Goal: Task Accomplishment & Management: Manage account settings

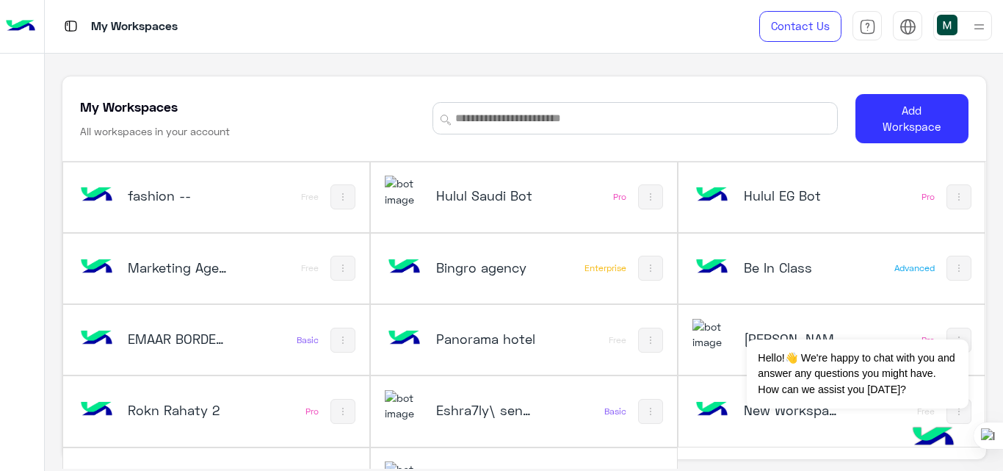
scroll to position [50, 0]
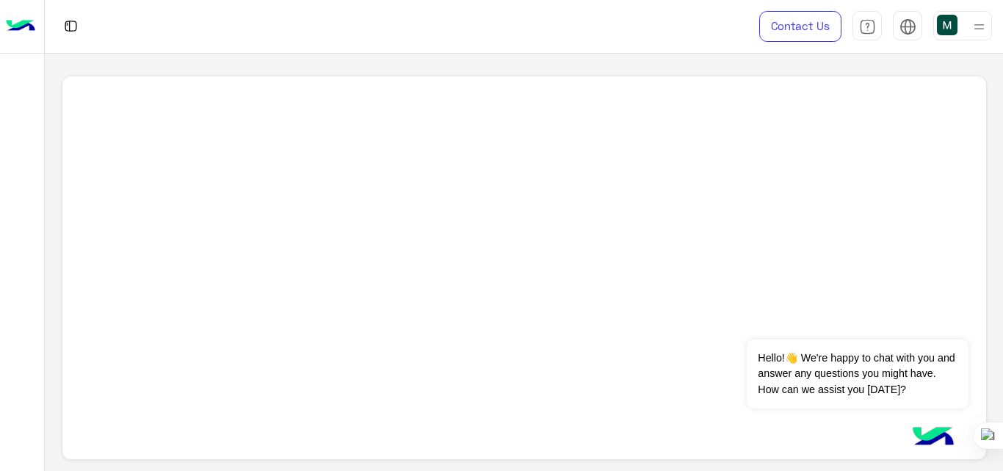
scroll to position [5, 0]
click at [23, 20] on img at bounding box center [20, 26] width 29 height 31
click at [911, 35] on div at bounding box center [907, 29] width 17 height 23
click at [905, 24] on img at bounding box center [907, 26] width 17 height 17
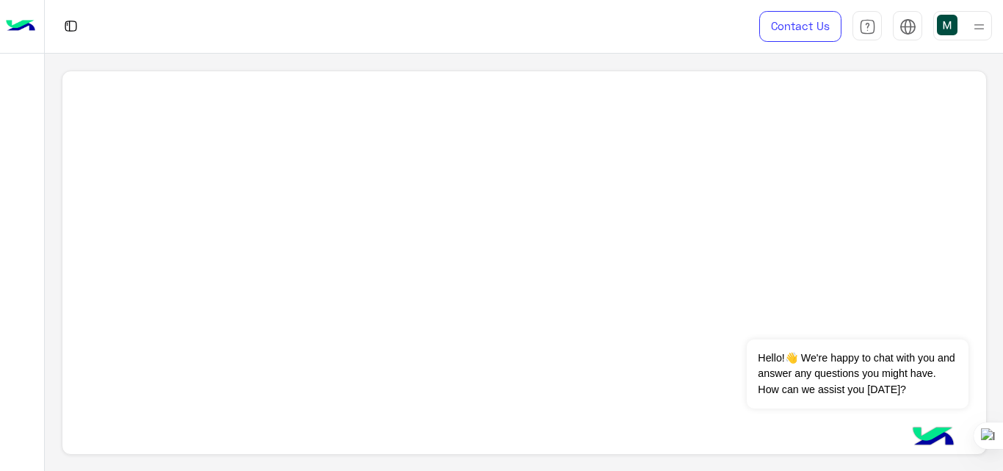
click at [982, 29] on img at bounding box center [979, 27] width 18 height 18
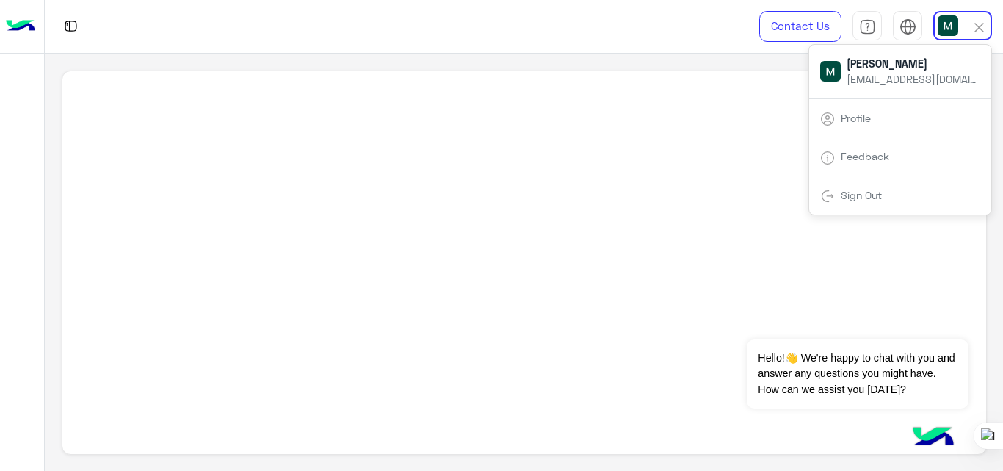
click at [882, 194] on link "Sign Out" at bounding box center [861, 195] width 41 height 12
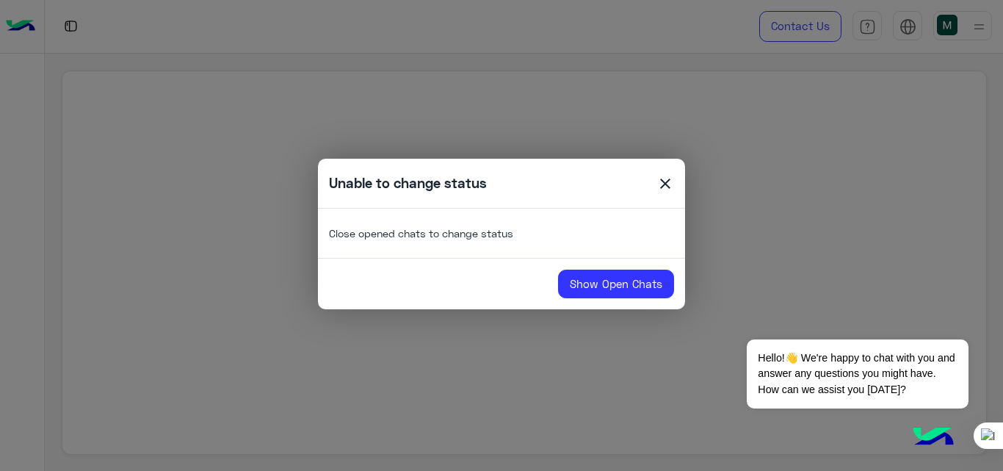
click at [673, 184] on span "close" at bounding box center [665, 186] width 18 height 22
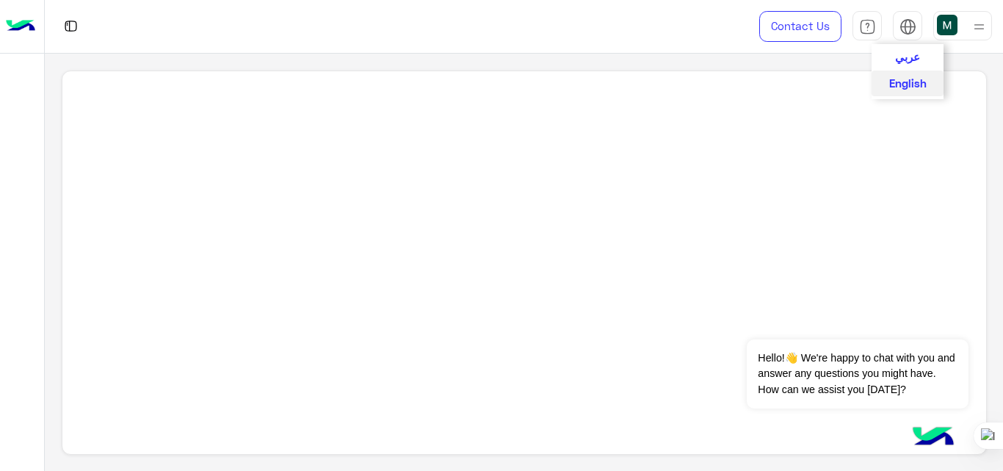
click at [899, 22] on img at bounding box center [907, 26] width 17 height 17
click at [982, 27] on img at bounding box center [979, 27] width 18 height 18
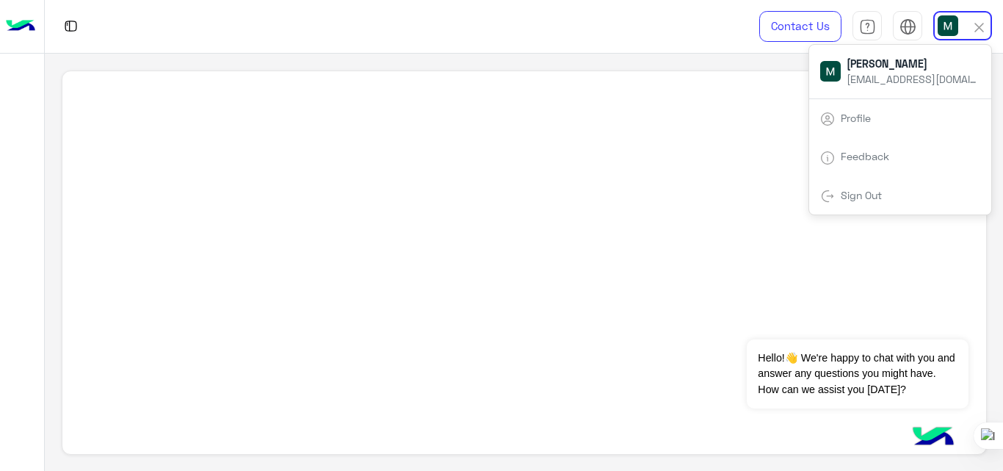
click at [854, 197] on link "Sign Out" at bounding box center [861, 195] width 41 height 12
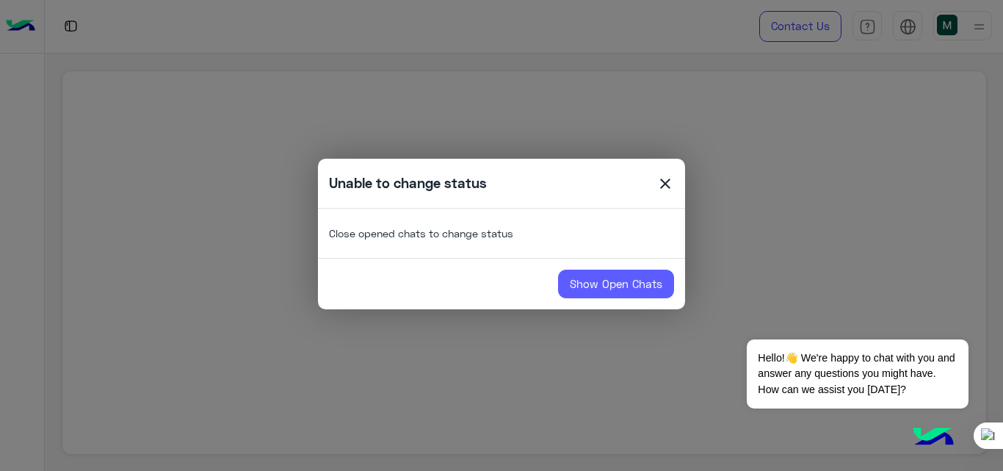
click at [590, 286] on link "Show Open Chats" at bounding box center [616, 283] width 116 height 29
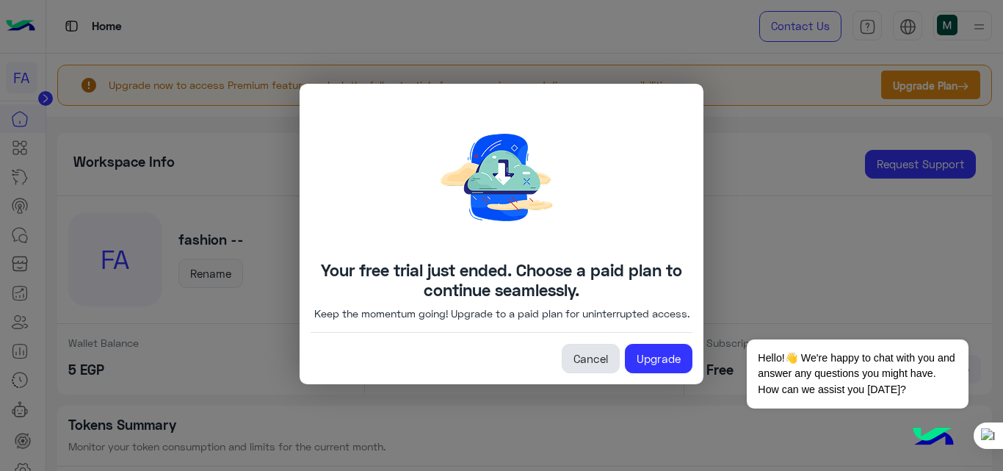
click at [592, 373] on link "Cancel" at bounding box center [591, 358] width 58 height 29
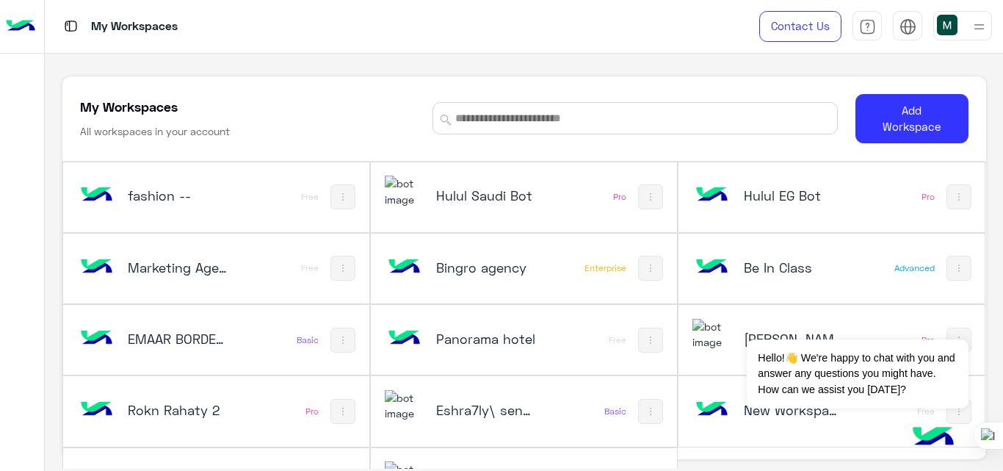
click at [984, 26] on img at bounding box center [979, 27] width 18 height 18
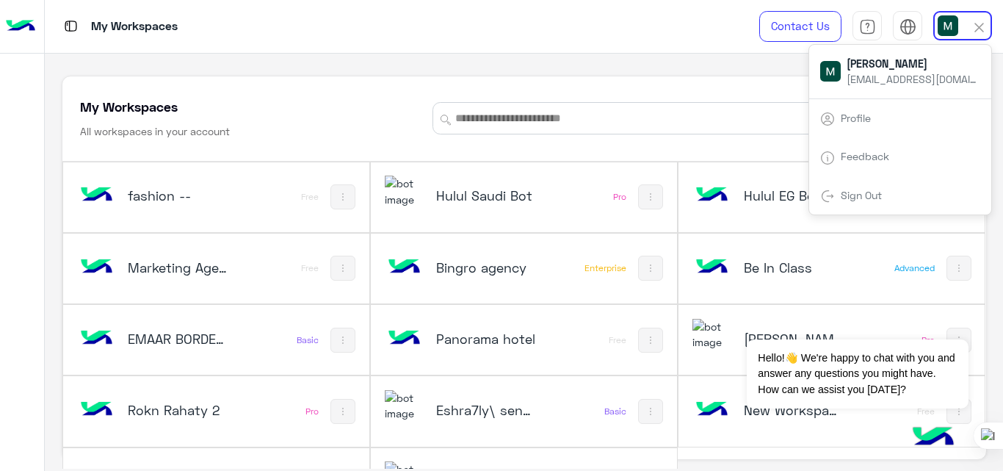
click at [874, 184] on div "Sign Out" at bounding box center [900, 195] width 182 height 39
click at [838, 193] on span "Sign Out" at bounding box center [861, 195] width 52 height 12
click at [859, 192] on link "Sign Out" at bounding box center [861, 195] width 41 height 12
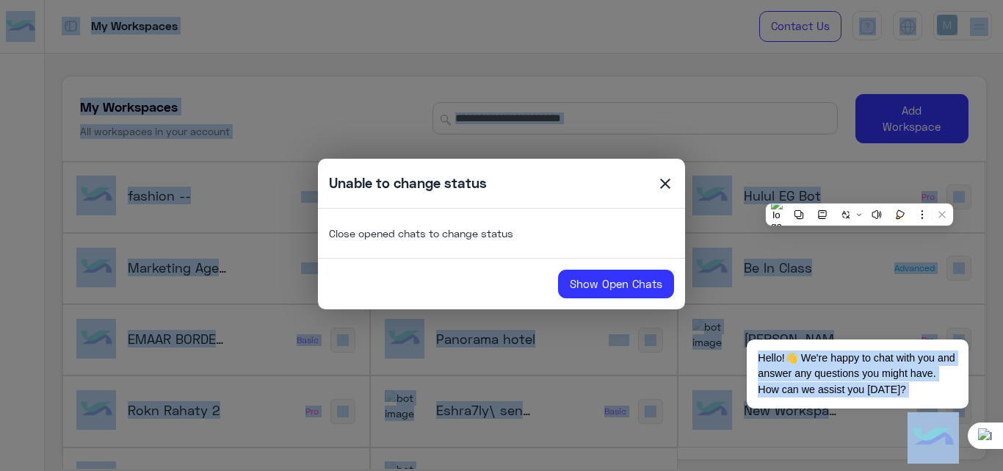
click at [859, 192] on modal-container "Unable to change status close Close opened chats to change status Show Open Cha…" at bounding box center [501, 235] width 1003 height 471
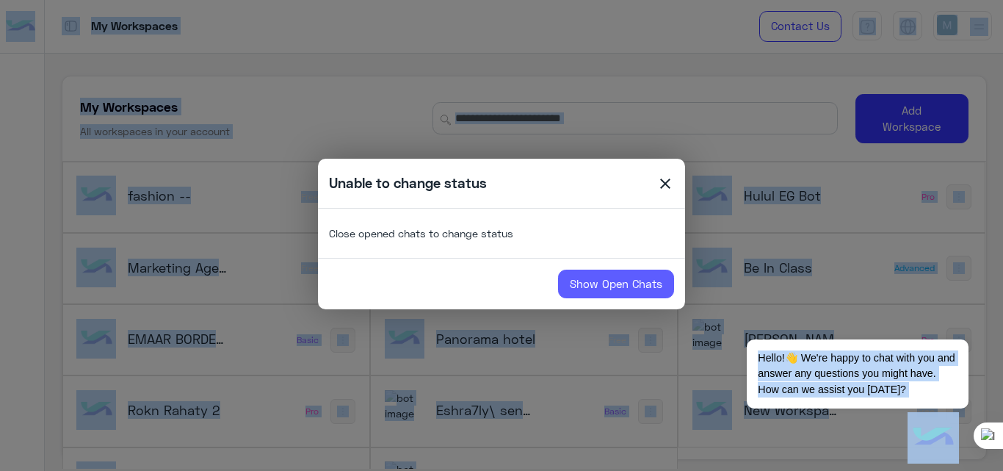
click at [650, 274] on link "Show Open Chats" at bounding box center [616, 283] width 116 height 29
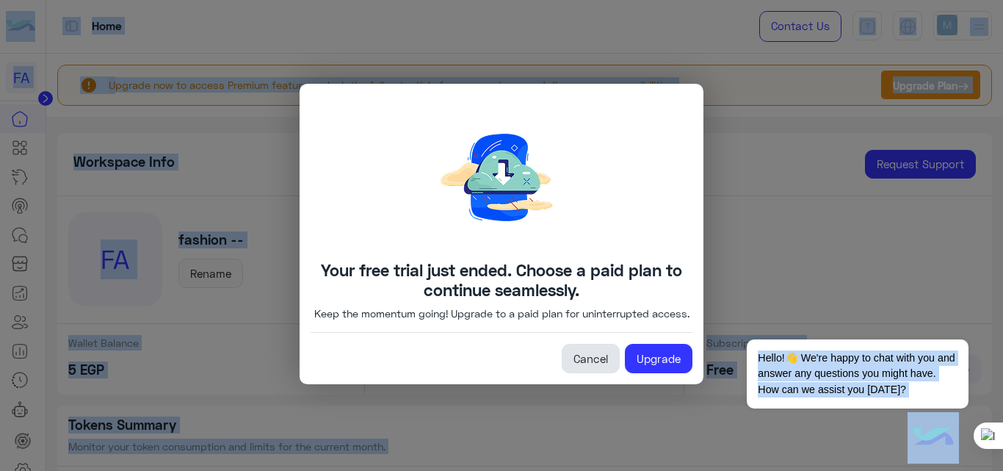
click at [600, 358] on link "Cancel" at bounding box center [591, 358] width 58 height 29
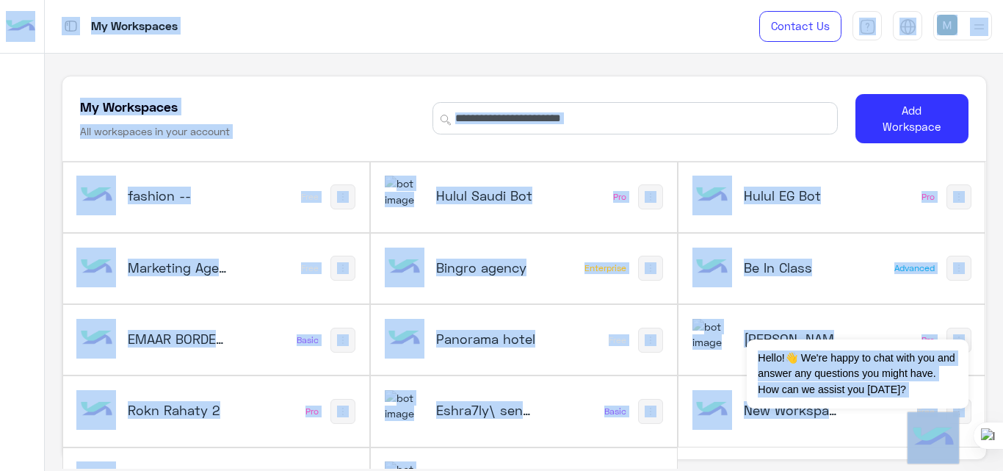
click at [981, 21] on img at bounding box center [979, 27] width 18 height 18
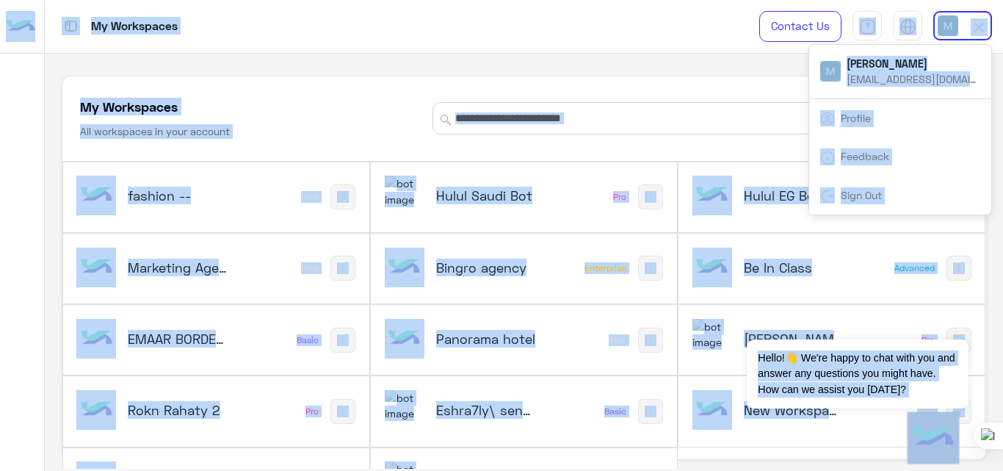
click at [830, 68] on img at bounding box center [830, 71] width 21 height 21
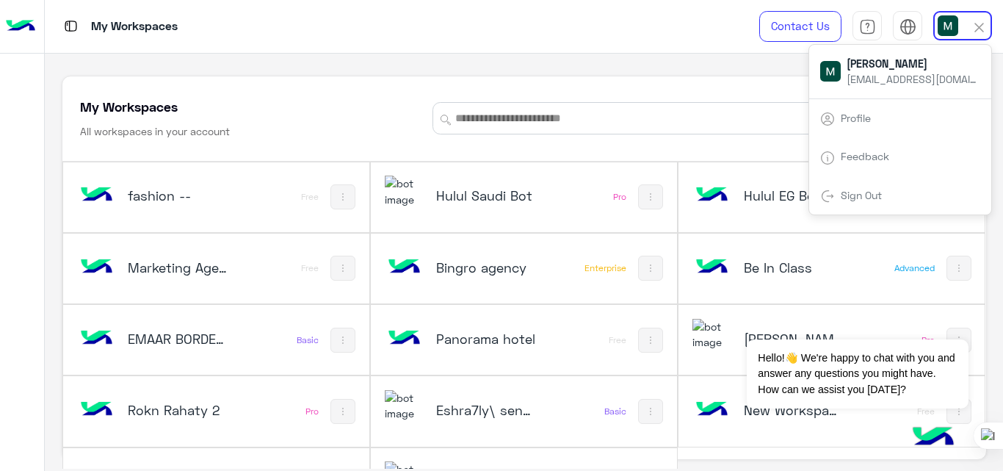
click at [877, 186] on div "Sign Out" at bounding box center [900, 195] width 182 height 39
click at [862, 189] on link "Sign Out" at bounding box center [861, 195] width 41 height 12
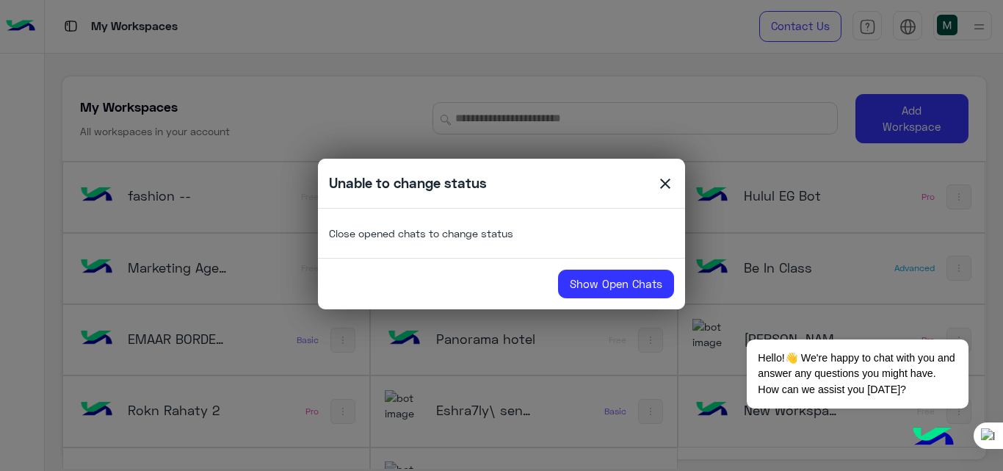
click at [532, 228] on p "Close opened chats to change status" at bounding box center [501, 233] width 345 height 48
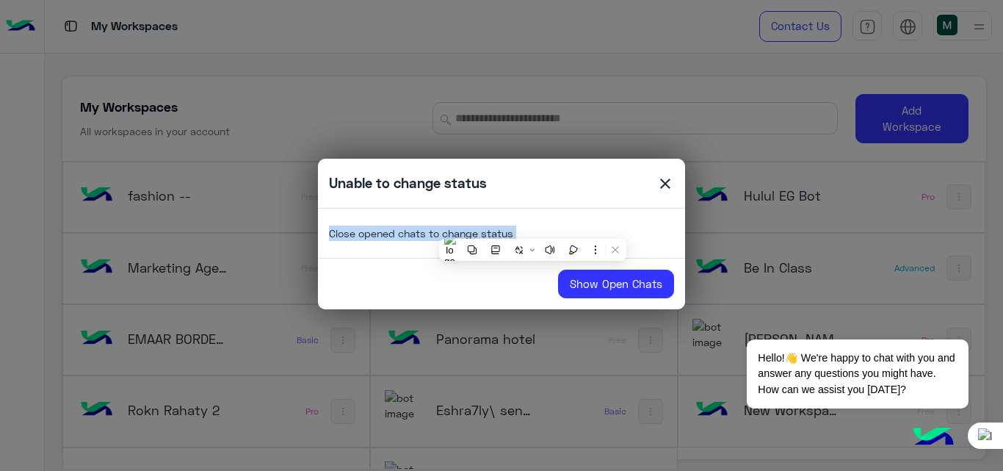
click at [532, 228] on p "Close opened chats to change status" at bounding box center [501, 233] width 345 height 48
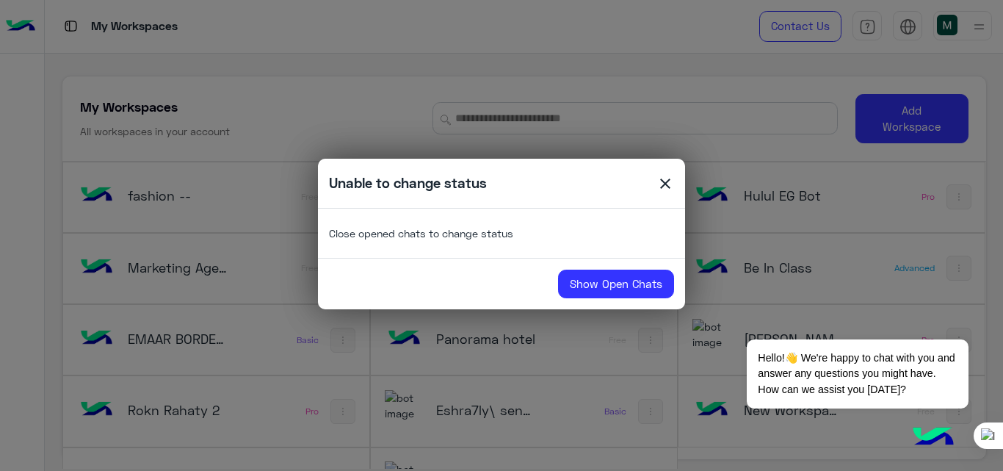
click at [532, 228] on p "Close opened chats to change status" at bounding box center [501, 233] width 345 height 48
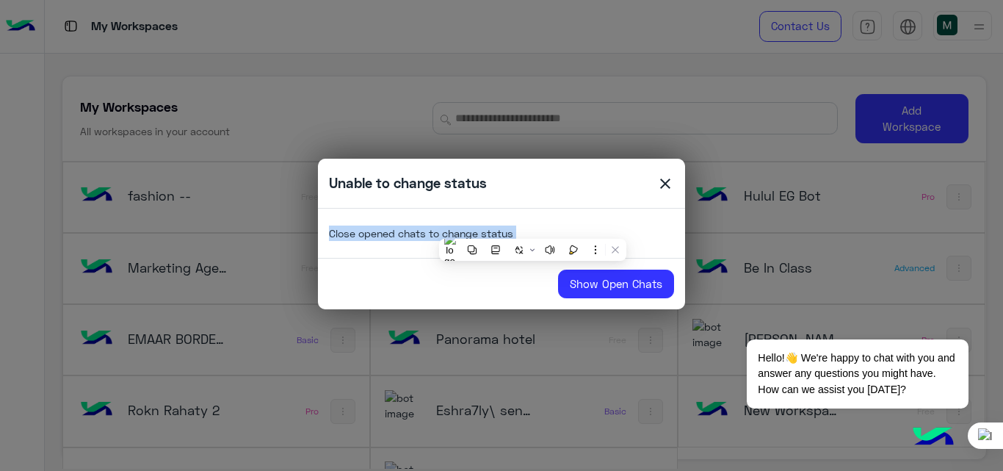
click at [532, 228] on p "Close opened chats to change status" at bounding box center [501, 233] width 345 height 48
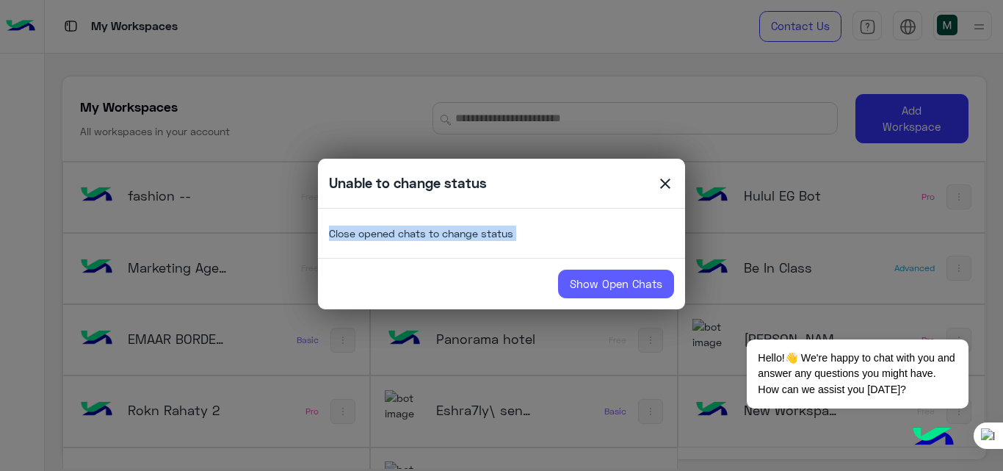
copy div "Close opened chats to change status Show Open Chats"
click at [601, 280] on link "Show Open Chats" at bounding box center [616, 283] width 116 height 29
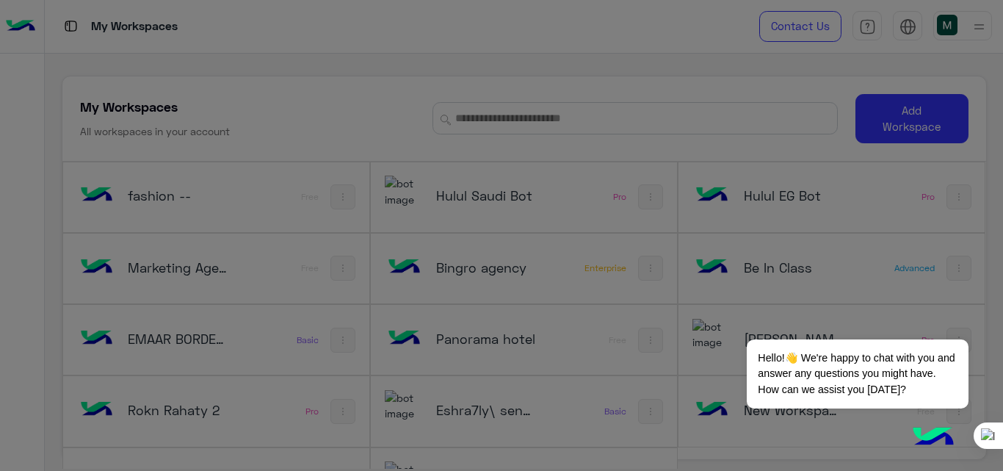
click at [601, 280] on modal-container "Unable to change status close Close opened chats to change status Show Open Cha…" at bounding box center [501, 235] width 1003 height 471
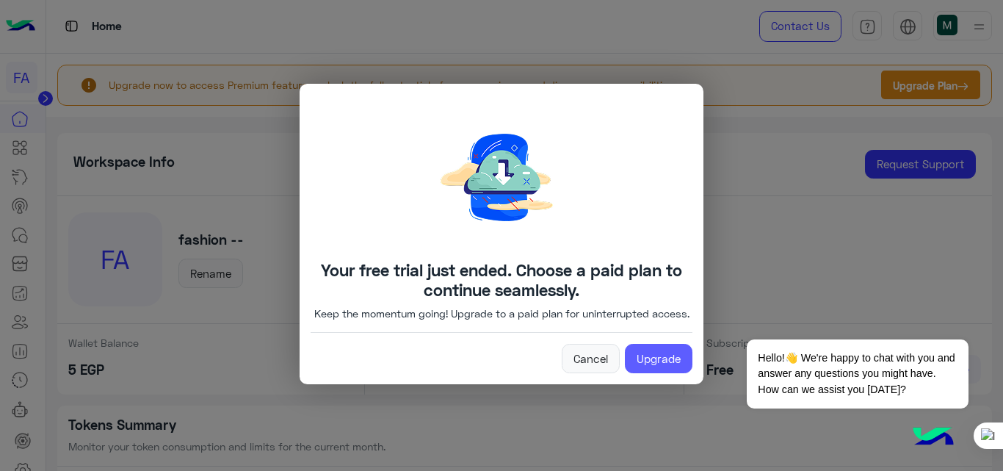
click at [648, 365] on link "Upgrade" at bounding box center [659, 358] width 68 height 29
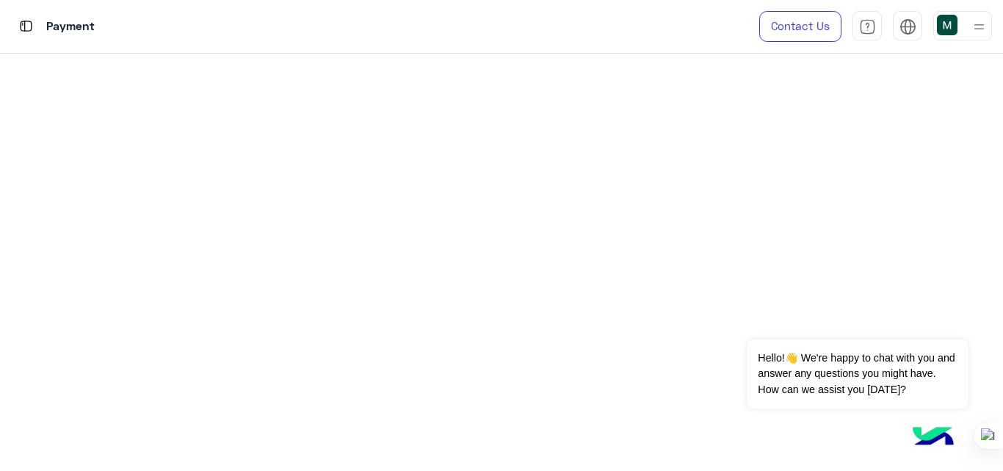
click at [974, 22] on img at bounding box center [979, 27] width 18 height 18
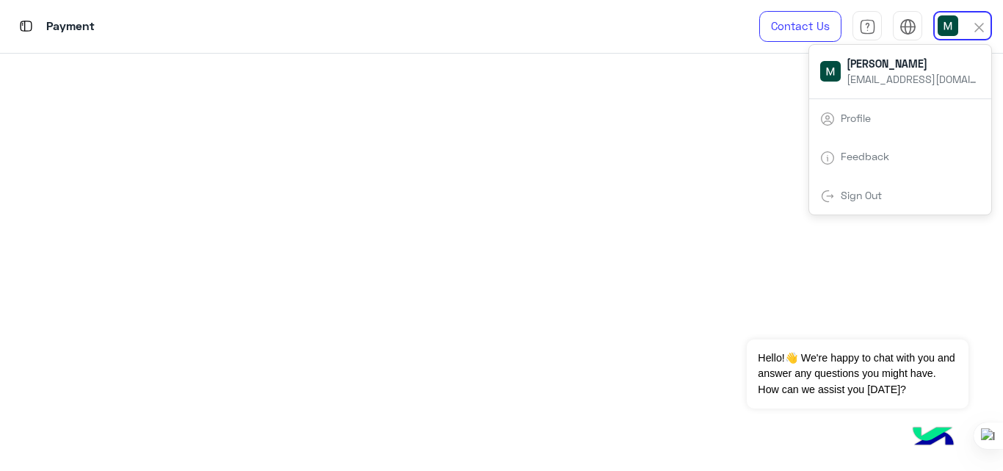
click at [841, 200] on link "Sign Out" at bounding box center [861, 195] width 41 height 12
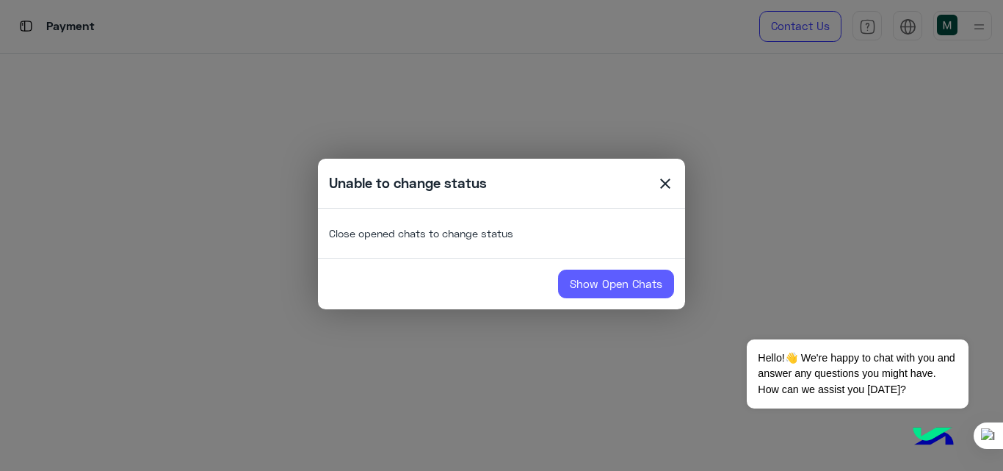
click at [622, 286] on link "Show Open Chats" at bounding box center [616, 283] width 116 height 29
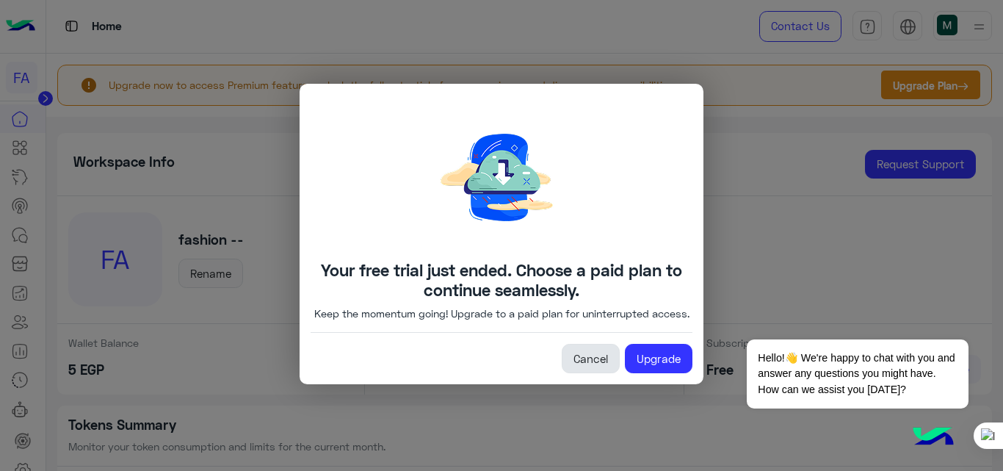
click at [587, 373] on link "Cancel" at bounding box center [591, 358] width 58 height 29
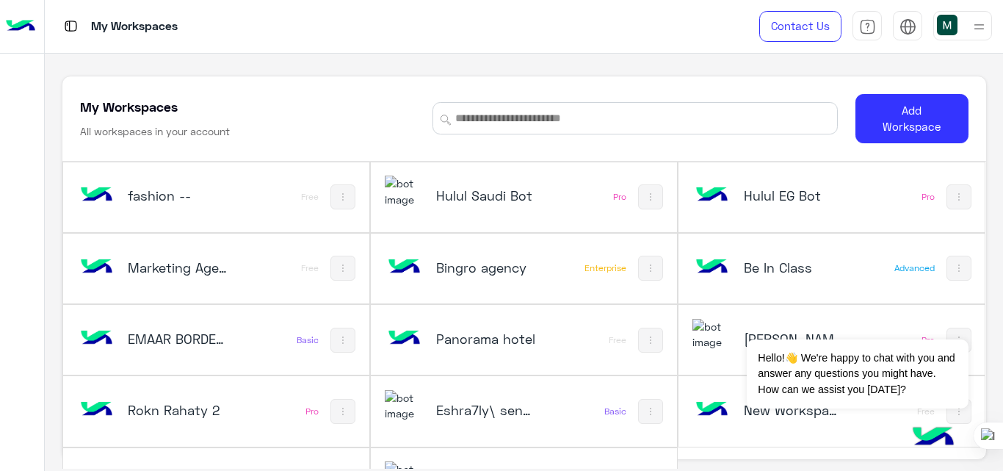
scroll to position [50, 0]
click at [963, 21] on div at bounding box center [962, 25] width 59 height 29
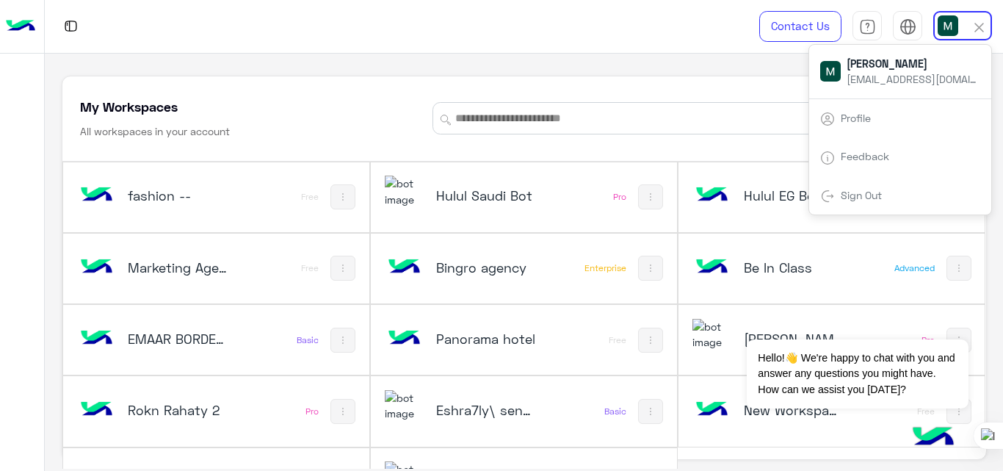
click at [905, 198] on div "Sign Out" at bounding box center [900, 195] width 182 height 39
click at [860, 197] on link "Sign Out" at bounding box center [861, 195] width 41 height 12
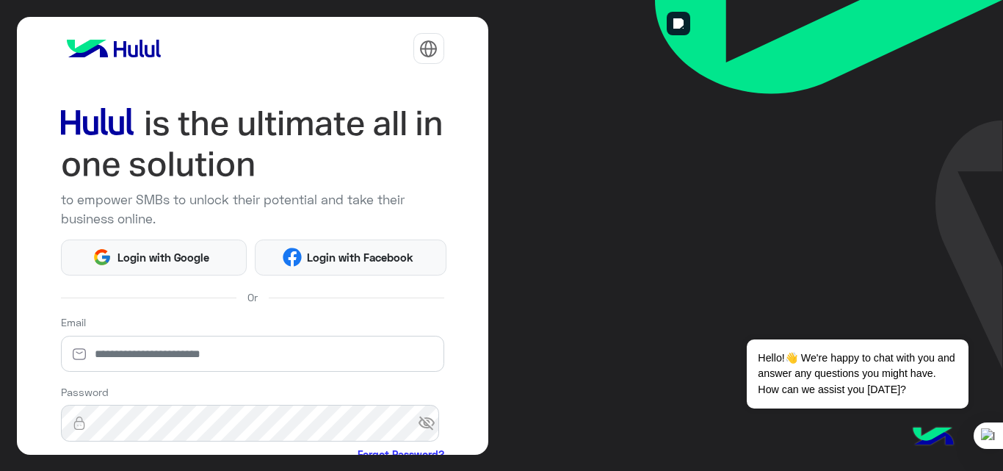
click at [860, 197] on img at bounding box center [829, 184] width 348 height 369
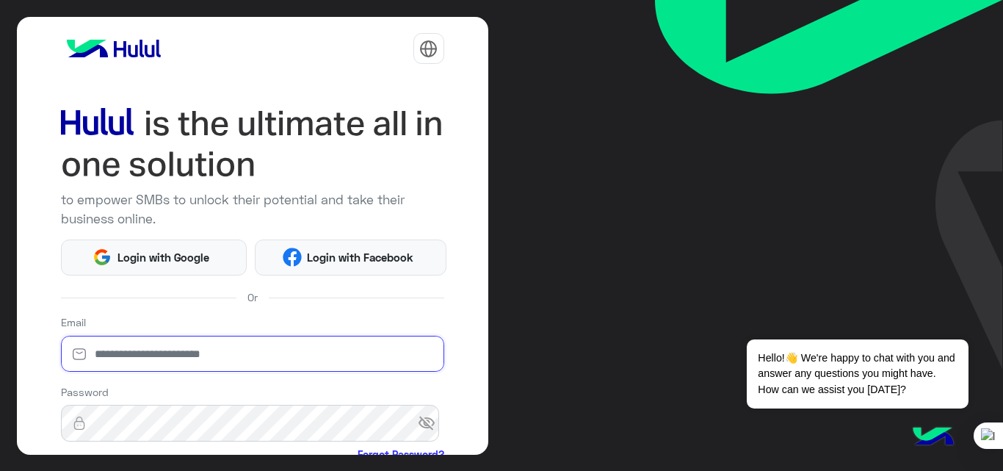
click at [186, 350] on input "email" at bounding box center [252, 354] width 383 height 37
type input "**********"
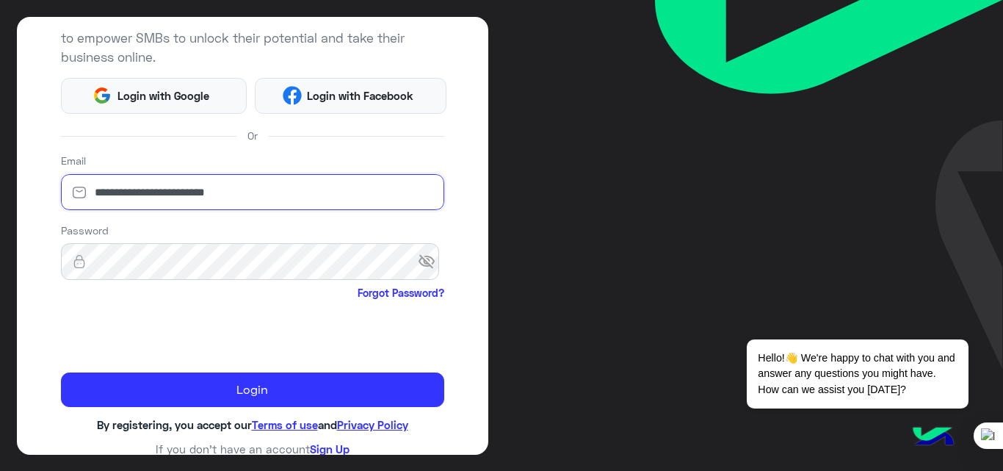
scroll to position [165, 0]
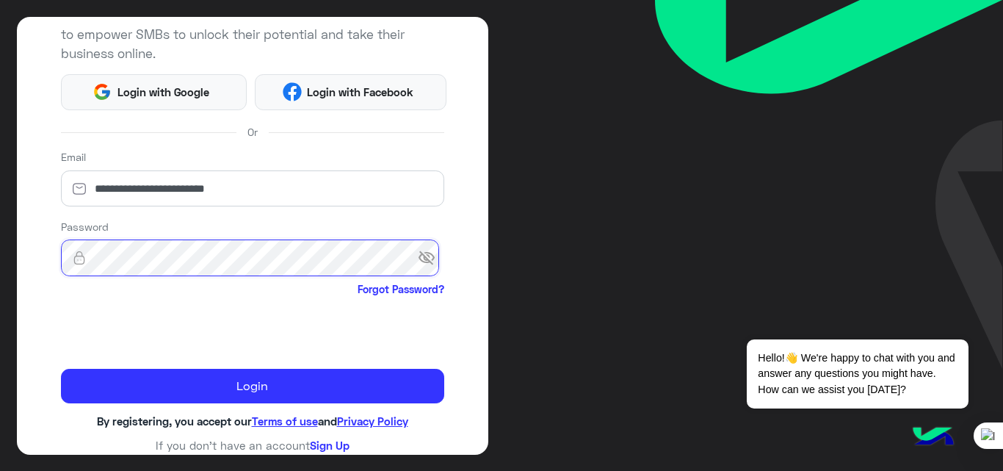
click at [61, 369] on button "Login" at bounding box center [252, 386] width 383 height 35
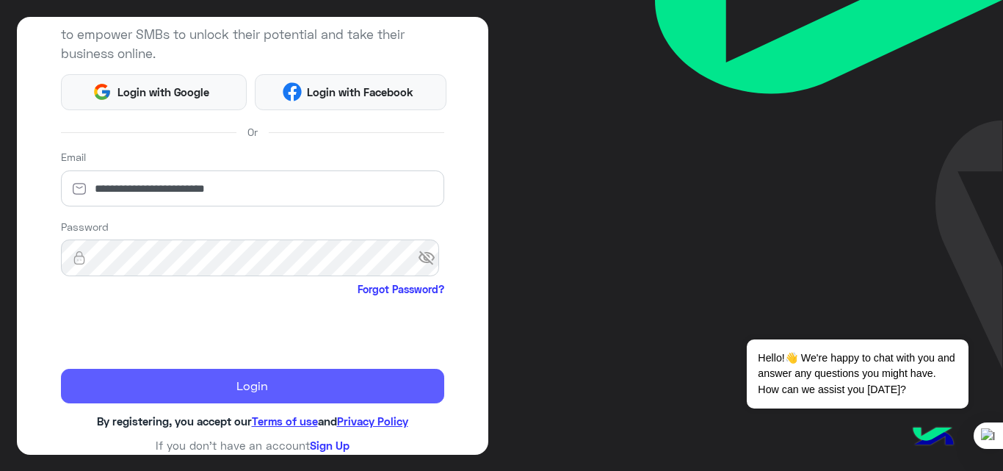
click at [205, 401] on button "Login" at bounding box center [252, 386] width 383 height 35
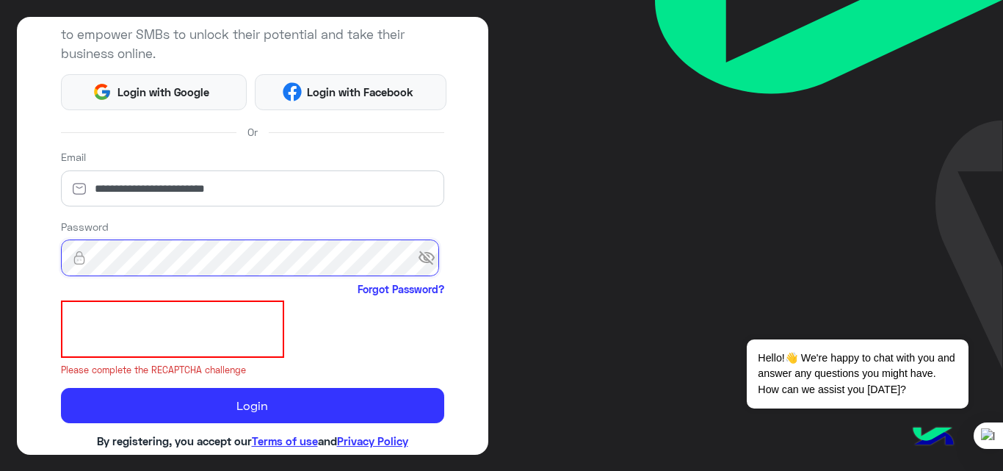
click at [61, 388] on button "Login" at bounding box center [252, 405] width 383 height 35
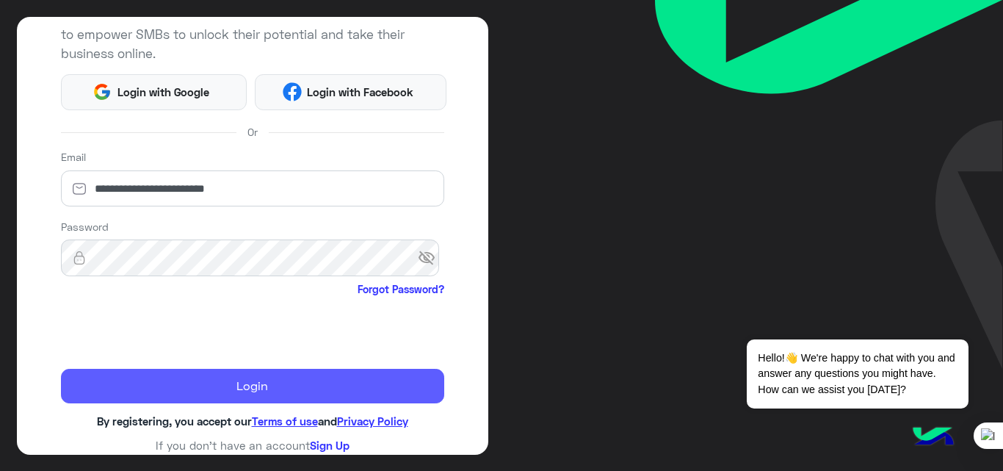
click at [188, 394] on button "Login" at bounding box center [252, 386] width 383 height 35
click at [163, 394] on button "Login" at bounding box center [252, 386] width 383 height 35
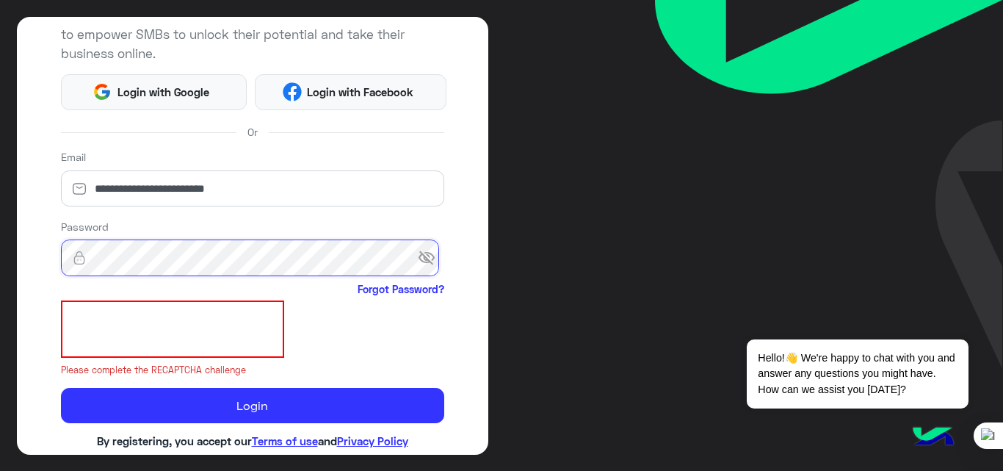
click at [61, 388] on button "Login" at bounding box center [252, 405] width 383 height 35
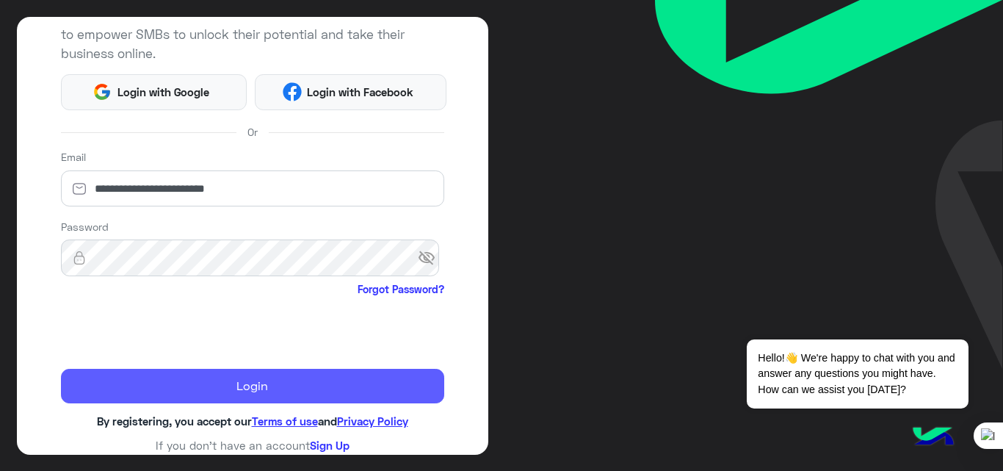
click at [175, 395] on button "Login" at bounding box center [252, 386] width 383 height 35
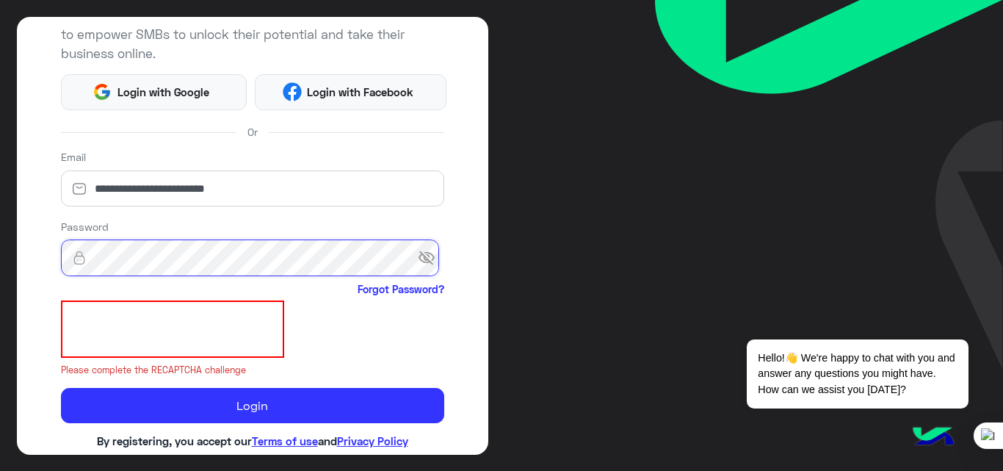
click at [61, 388] on button "Login" at bounding box center [252, 405] width 383 height 35
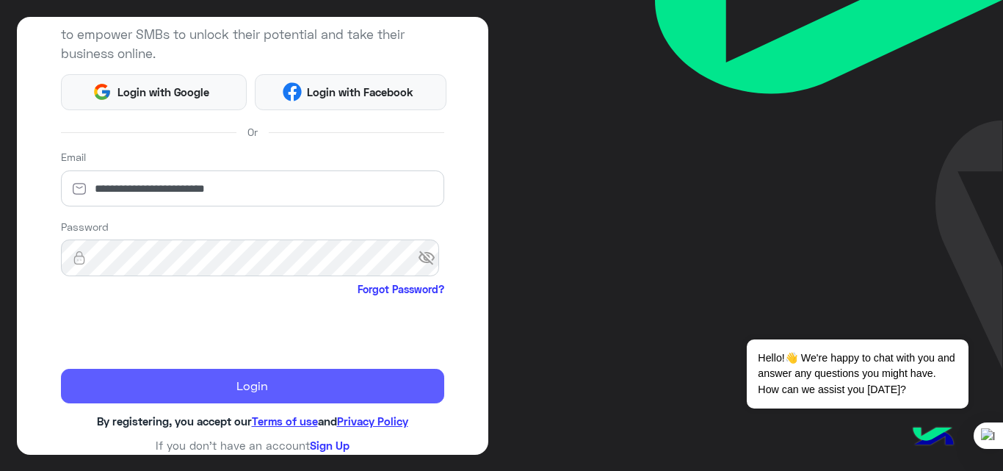
click at [175, 397] on button "Login" at bounding box center [252, 386] width 383 height 35
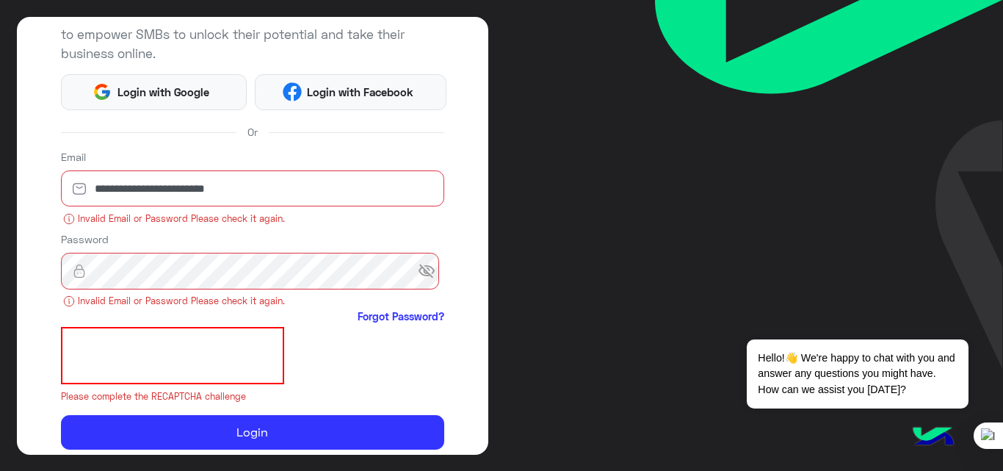
click at [418, 271] on span "visibility_off" at bounding box center [431, 271] width 26 height 26
click at [418, 271] on span "visibility" at bounding box center [431, 271] width 26 height 26
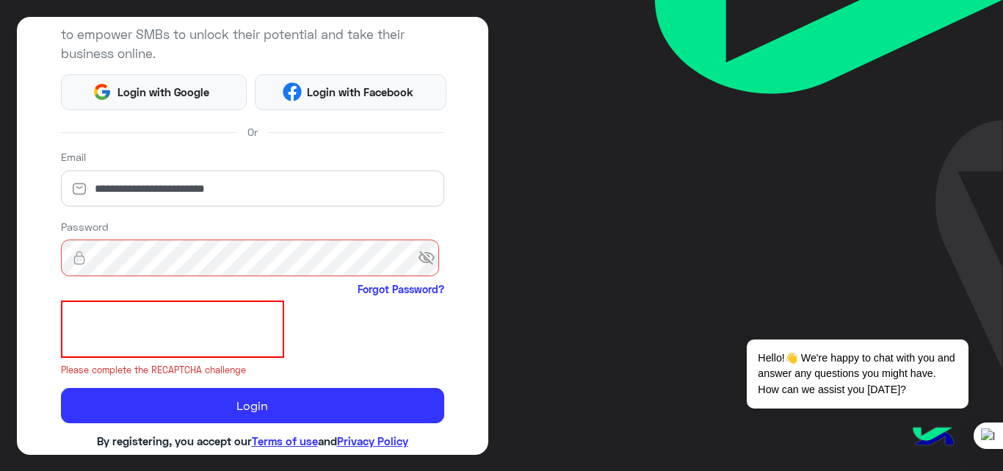
click at [418, 259] on span "visibility_off" at bounding box center [431, 257] width 26 height 26
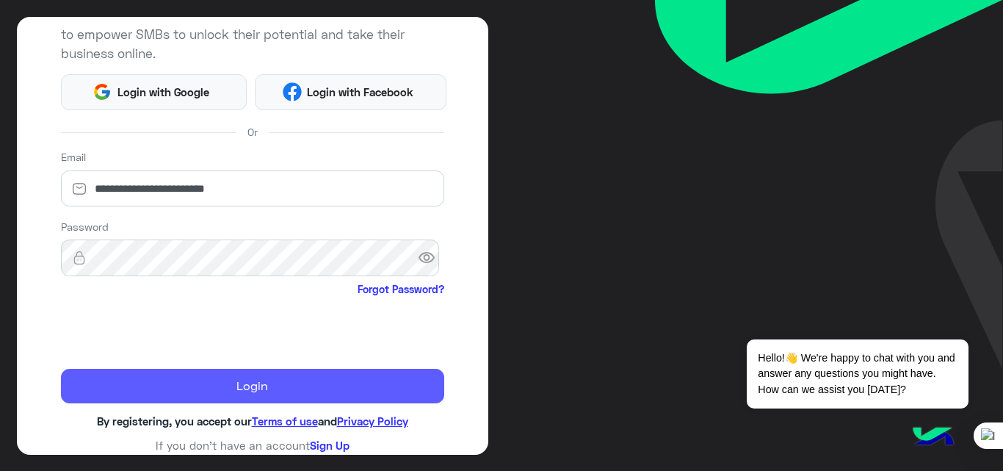
click at [226, 376] on button "Login" at bounding box center [252, 386] width 383 height 35
click at [181, 396] on button "Login" at bounding box center [252, 386] width 383 height 35
